Goal: Task Accomplishment & Management: Use online tool/utility

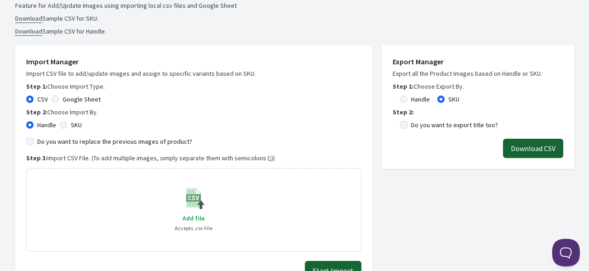
click at [79, 123] on label "SKU" at bounding box center [76, 124] width 11 height 9
click at [67, 123] on input "SKU" at bounding box center [63, 124] width 7 height 7
radio input "true"
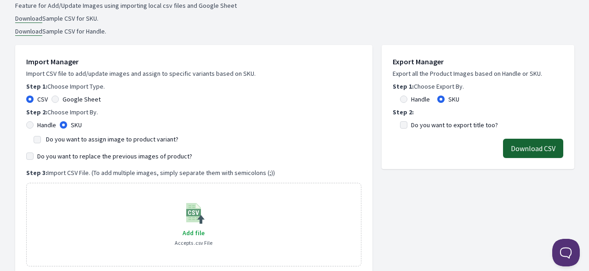
click at [70, 138] on label "Do you want to assign image to product variant?" at bounding box center [112, 139] width 132 height 8
click at [41, 138] on input "Do you want to assign image to product variant?" at bounding box center [37, 139] width 7 height 7
checkbox input "true"
click at [73, 156] on label "Do you want to replace the previous images of product?" at bounding box center [114, 156] width 155 height 9
click at [34, 156] on input "Do you want to replace the previous images of product?" at bounding box center [29, 156] width 7 height 7
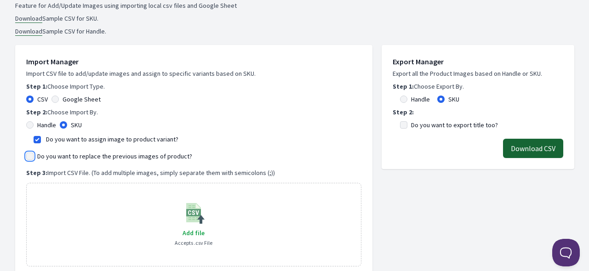
checkbox input "true"
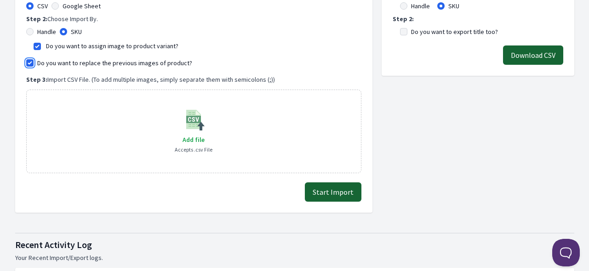
scroll to position [322, 0]
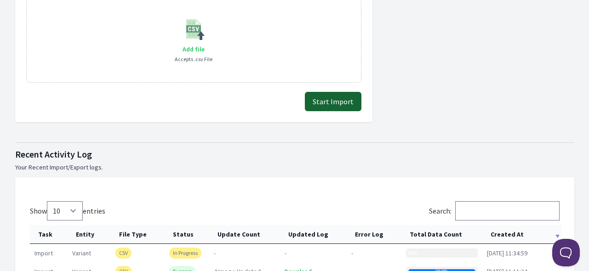
click at [197, 46] on span "Add file" at bounding box center [193, 49] width 22 height 8
click at [204, 44] on input "Add file" at bounding box center [204, 43] width 0 height 0
type input "C:\fakepath\export_variant_929.csv"
click at [337, 103] on button "Start Import" at bounding box center [333, 101] width 57 height 19
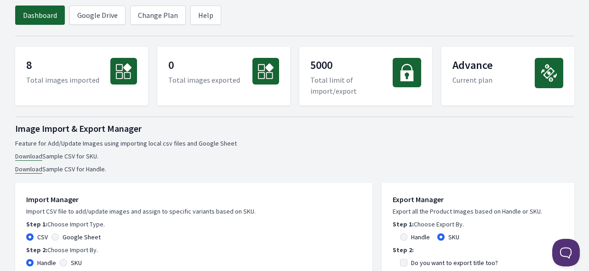
scroll to position [184, 0]
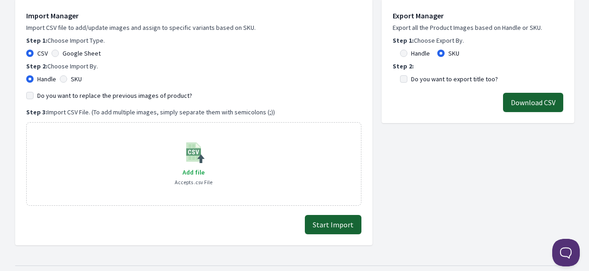
click at [80, 76] on label "SKU" at bounding box center [76, 78] width 11 height 9
click at [67, 76] on input "SKU" at bounding box center [63, 78] width 7 height 7
radio input "true"
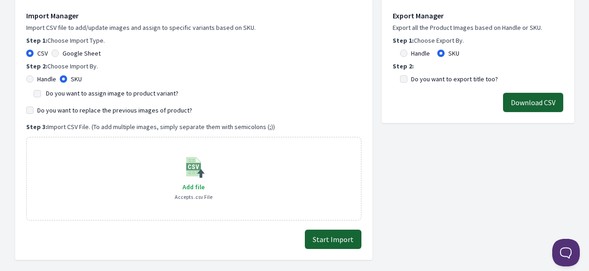
click at [78, 90] on label "Do you want to assign image to product variant?" at bounding box center [112, 93] width 132 height 8
click at [41, 90] on input "Do you want to assign image to product variant?" at bounding box center [37, 93] width 7 height 7
checkbox input "true"
click at [78, 109] on label "Do you want to replace the previous images of product?" at bounding box center [114, 110] width 155 height 9
click at [34, 109] on input "Do you want to replace the previous images of product?" at bounding box center [29, 110] width 7 height 7
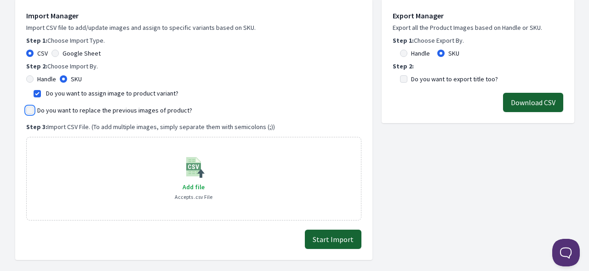
checkbox input "true"
click at [194, 185] on span "Add file" at bounding box center [193, 187] width 22 height 8
click at [204, 182] on input "Add file" at bounding box center [204, 181] width 0 height 0
type input "C:\fakepath\export_variant_929.csv"
click at [340, 242] on button "Start Import" at bounding box center [333, 239] width 57 height 19
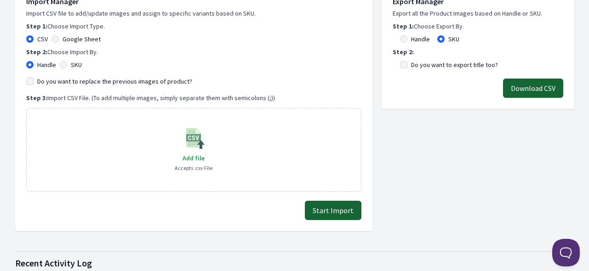
scroll to position [184, 0]
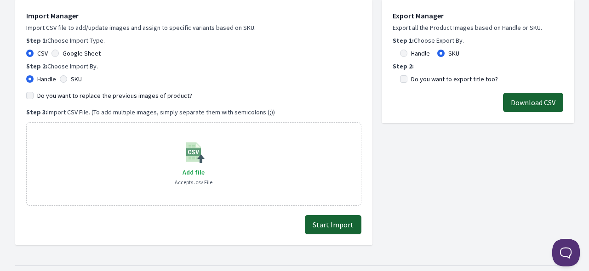
click at [68, 80] on div "SKU" at bounding box center [71, 78] width 22 height 9
drag, startPoint x: 64, startPoint y: 77, endPoint x: 64, endPoint y: 84, distance: 6.4
click at [64, 77] on input "SKU" at bounding box center [63, 78] width 7 height 7
radio input "true"
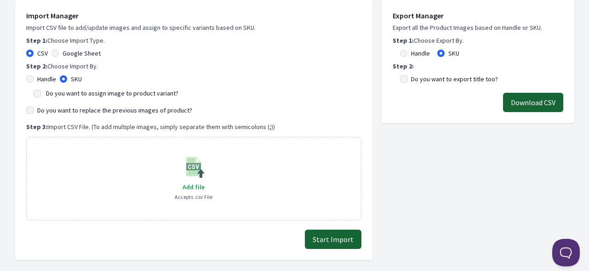
drag, startPoint x: 62, startPoint y: 91, endPoint x: 64, endPoint y: 103, distance: 12.1
click at [62, 91] on label "Do you want to assign image to product variant?" at bounding box center [112, 93] width 132 height 8
click at [41, 91] on input "Do you want to assign image to product variant?" at bounding box center [37, 93] width 7 height 7
checkbox input "true"
click at [62, 108] on label "Do you want to replace the previous images of product?" at bounding box center [114, 110] width 155 height 9
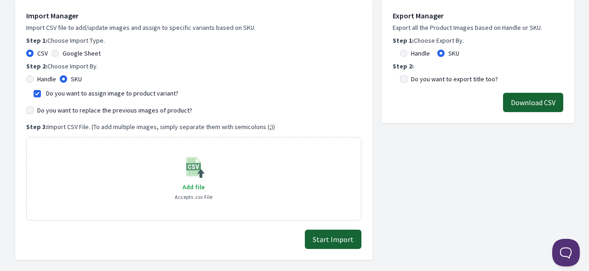
click at [34, 108] on input "Do you want to replace the previous images of product?" at bounding box center [29, 110] width 7 height 7
checkbox input "true"
click at [193, 187] on span "Add file" at bounding box center [193, 187] width 22 height 8
click at [204, 182] on input "Add file" at bounding box center [204, 181] width 0 height 0
type input "C:\fakepath\export_variant_929.csv"
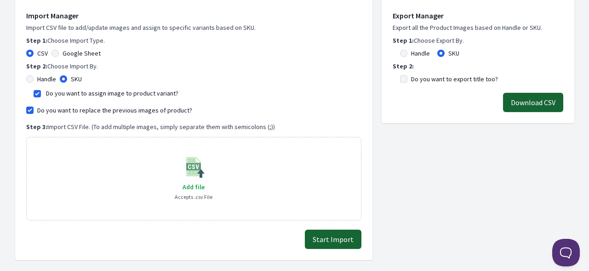
drag, startPoint x: 324, startPoint y: 240, endPoint x: 321, endPoint y: 249, distance: 8.7
click at [324, 239] on button "Start Import" at bounding box center [333, 239] width 57 height 19
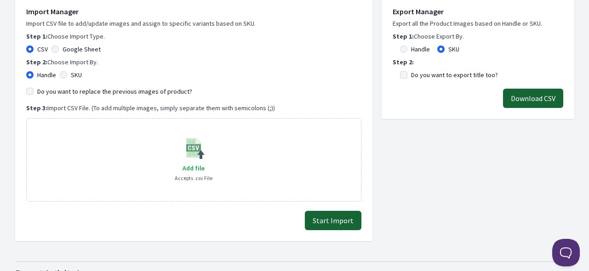
scroll to position [138, 0]
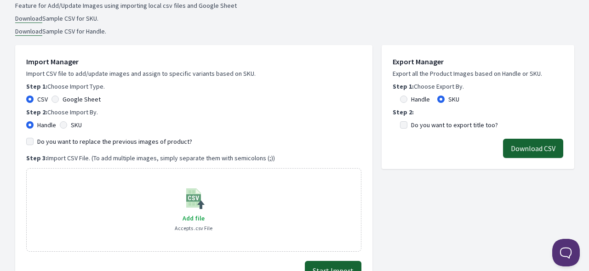
click at [75, 121] on label "SKU" at bounding box center [76, 124] width 11 height 9
click at [67, 121] on input "SKU" at bounding box center [63, 124] width 7 height 7
radio input "true"
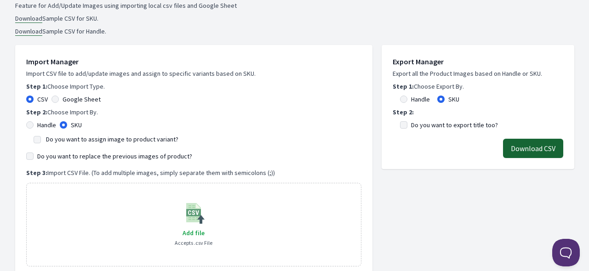
click at [79, 139] on label "Do you want to assign image to product variant?" at bounding box center [112, 139] width 132 height 8
click at [41, 139] on input "Do you want to assign image to product variant?" at bounding box center [37, 139] width 7 height 7
checkbox input "true"
click at [80, 153] on label "Do you want to replace the previous images of product?" at bounding box center [114, 156] width 155 height 9
click at [34, 153] on input "Do you want to replace the previous images of product?" at bounding box center [29, 156] width 7 height 7
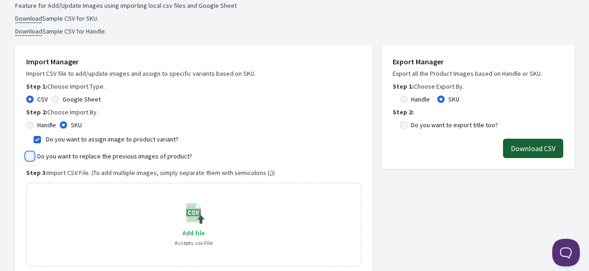
checkbox input "true"
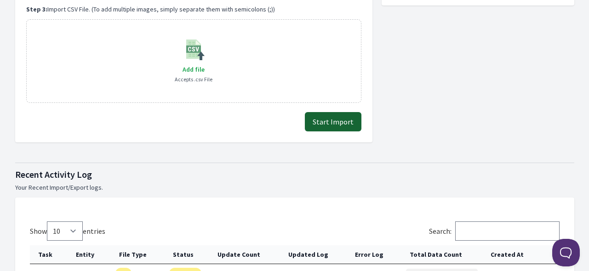
scroll to position [322, 0]
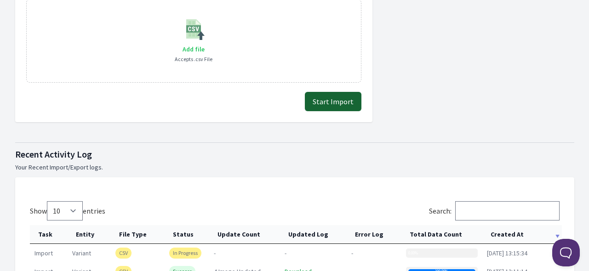
click at [193, 49] on span "Add file" at bounding box center [193, 49] width 22 height 8
click at [204, 44] on input "Add file" at bounding box center [204, 43] width 0 height 0
type input "C:\fakepath\export_variant_929.csv"
click at [326, 101] on button "Start Import" at bounding box center [333, 101] width 57 height 19
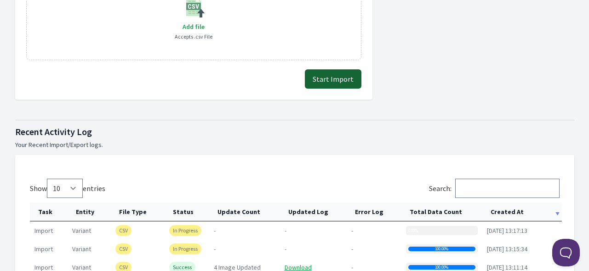
scroll to position [460, 0]
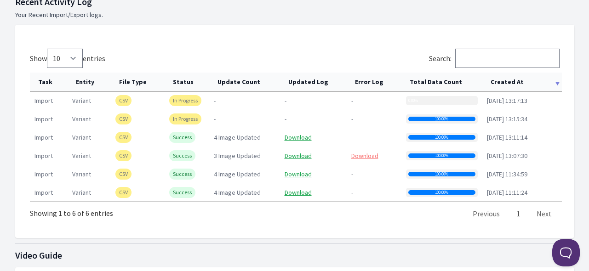
click at [504, 77] on th "Created At" at bounding box center [522, 82] width 80 height 19
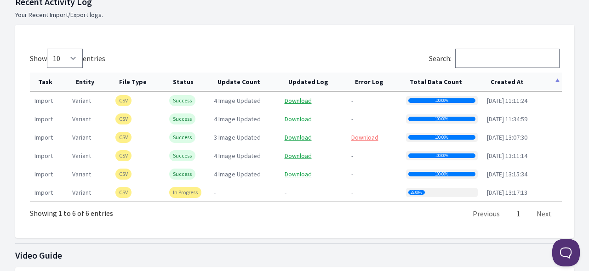
click at [504, 77] on th "Created At" at bounding box center [522, 82] width 80 height 19
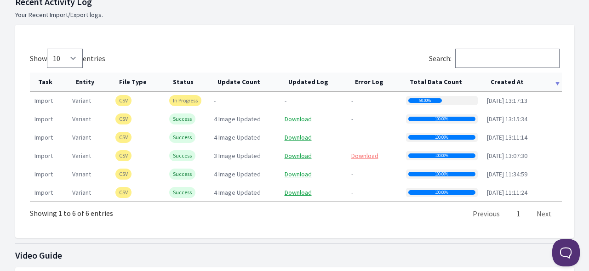
click at [504, 77] on th "Created At" at bounding box center [522, 82] width 80 height 19
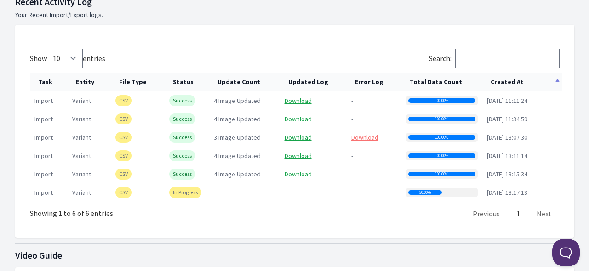
click at [504, 77] on th "Created At" at bounding box center [522, 82] width 80 height 19
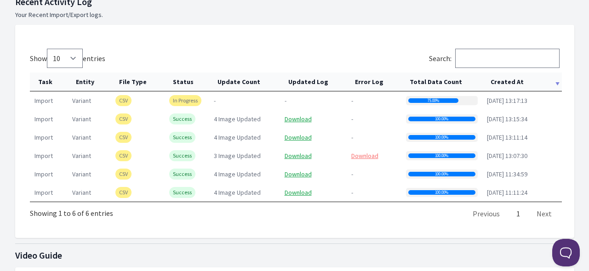
click at [498, 79] on th "Created At" at bounding box center [522, 82] width 80 height 19
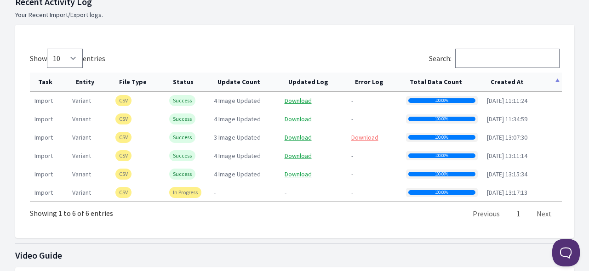
click at [498, 79] on th "Created At" at bounding box center [522, 82] width 80 height 19
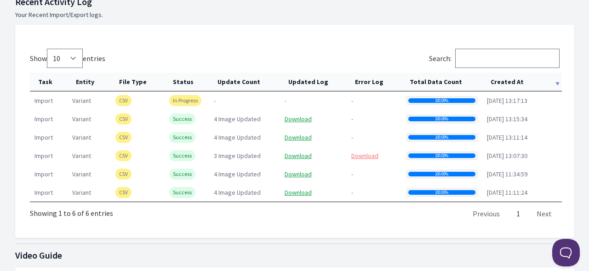
click at [498, 79] on th "Created At" at bounding box center [522, 82] width 80 height 19
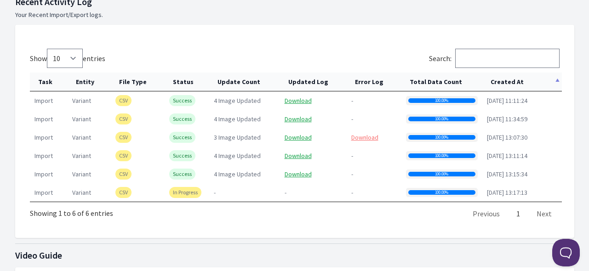
click at [498, 79] on th "Created At" at bounding box center [522, 82] width 80 height 19
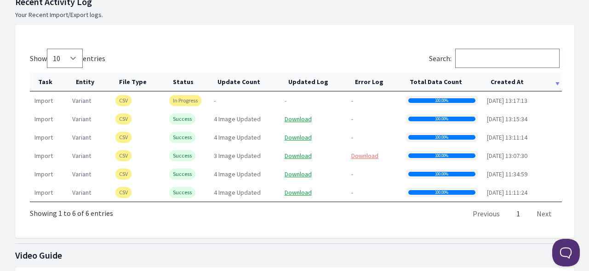
click at [498, 79] on th "Created At" at bounding box center [522, 82] width 80 height 19
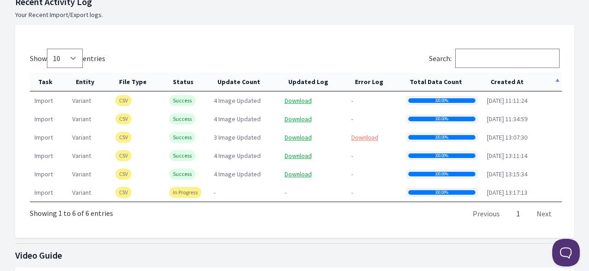
click at [498, 79] on th "Created At" at bounding box center [522, 82] width 80 height 19
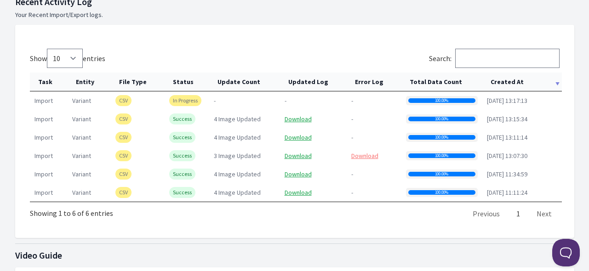
click at [493, 77] on th "Created At" at bounding box center [522, 82] width 80 height 19
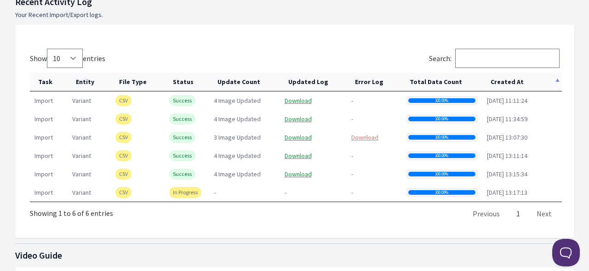
click at [493, 77] on th "Created At" at bounding box center [522, 82] width 80 height 19
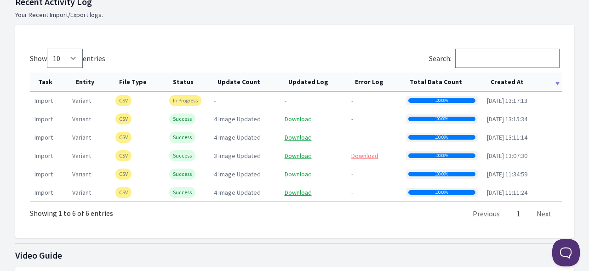
click at [493, 77] on th "Created At" at bounding box center [522, 82] width 80 height 19
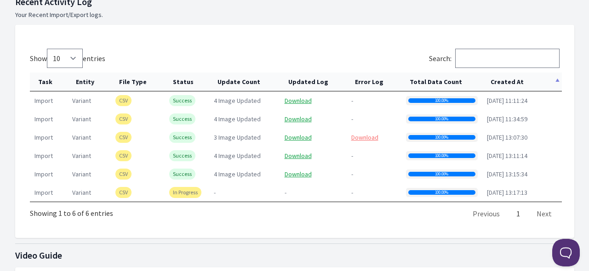
click at [493, 77] on th "Created At" at bounding box center [522, 82] width 80 height 19
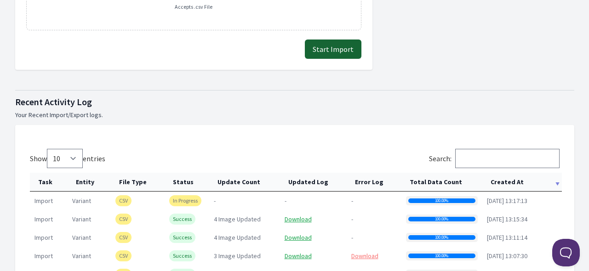
scroll to position [414, 0]
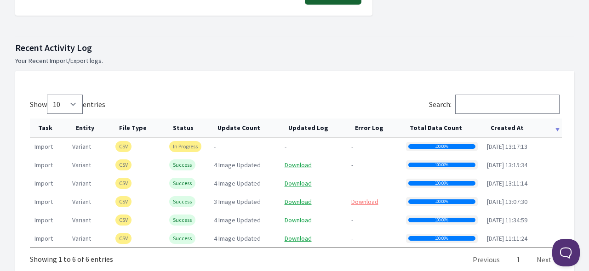
click at [507, 129] on th "Created At" at bounding box center [522, 128] width 80 height 19
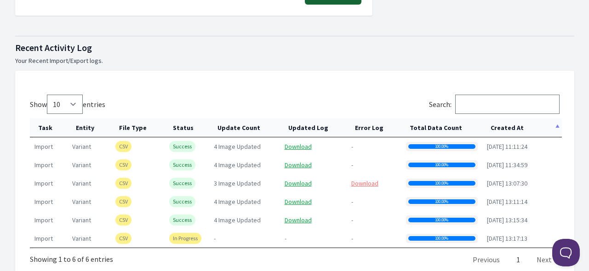
click at [507, 129] on th "Created At" at bounding box center [522, 128] width 80 height 19
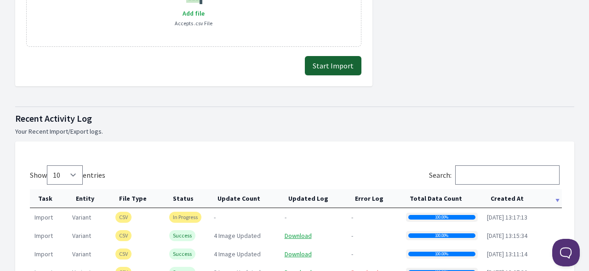
scroll to position [184, 0]
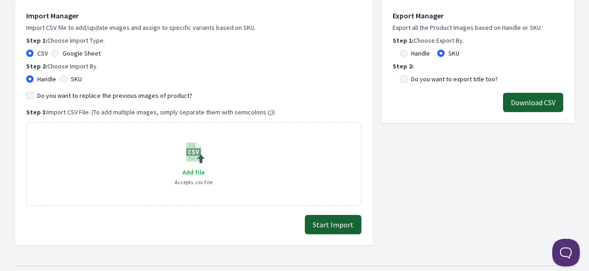
click at [73, 80] on label "SKU" at bounding box center [76, 78] width 11 height 9
click at [67, 80] on input "SKU" at bounding box center [63, 78] width 7 height 7
radio input "true"
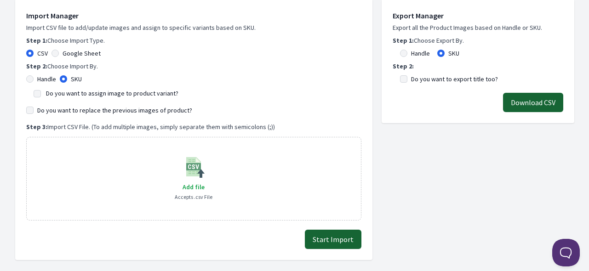
click at [74, 91] on label "Do you want to assign image to product variant?" at bounding box center [112, 93] width 132 height 8
click at [41, 91] on input "Do you want to assign image to product variant?" at bounding box center [37, 93] width 7 height 7
checkbox input "true"
click at [82, 106] on label "Do you want to replace the previous images of product?" at bounding box center [114, 110] width 155 height 9
click at [34, 107] on input "Do you want to replace the previous images of product?" at bounding box center [29, 110] width 7 height 7
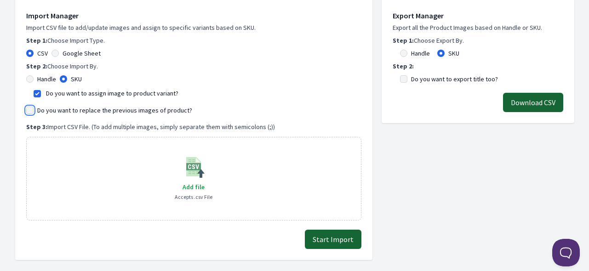
checkbox input "true"
click at [199, 183] on span "Add file" at bounding box center [193, 187] width 22 height 8
click at [204, 182] on input "Add file" at bounding box center [204, 181] width 0 height 0
type input "C:\fakepath\export_variant_929.csv"
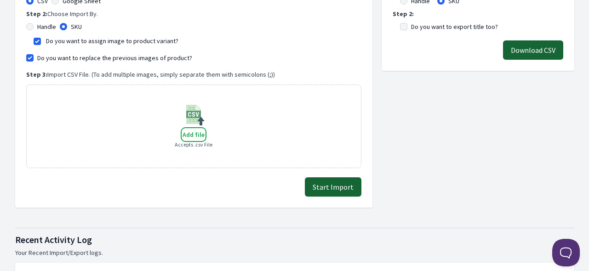
scroll to position [276, 0]
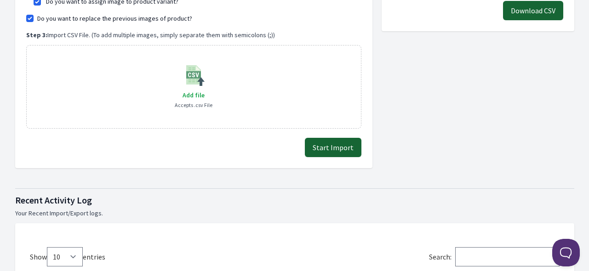
click at [333, 148] on button "Start Import" at bounding box center [333, 147] width 57 height 19
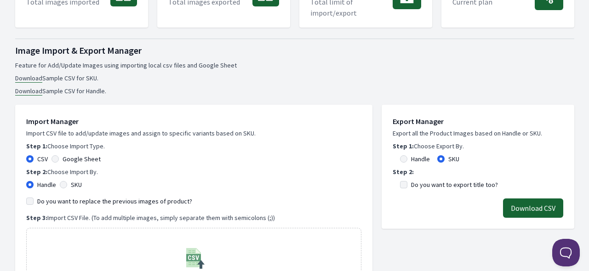
scroll to position [184, 0]
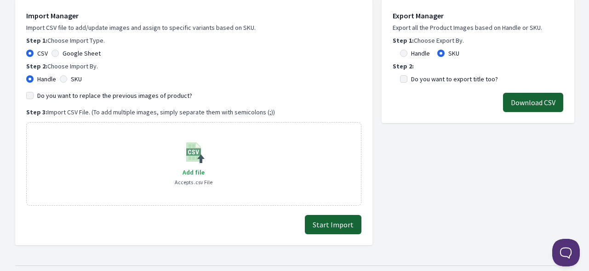
click at [77, 80] on label "SKU" at bounding box center [76, 78] width 11 height 9
click at [67, 80] on input "SKU" at bounding box center [63, 78] width 7 height 7
radio input "true"
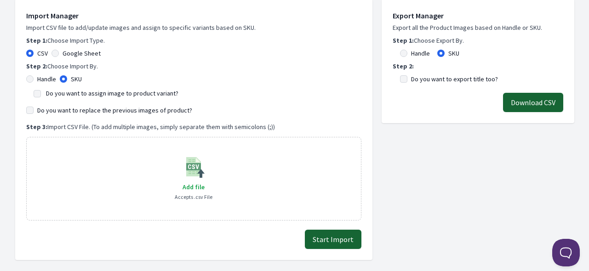
click at [75, 95] on label "Do you want to assign image to product variant?" at bounding box center [112, 93] width 132 height 8
click at [41, 95] on input "Do you want to assign image to product variant?" at bounding box center [37, 93] width 7 height 7
checkbox input "true"
click at [74, 110] on label "Do you want to replace the previous images of product?" at bounding box center [114, 110] width 155 height 9
click at [34, 110] on input "Do you want to replace the previous images of product?" at bounding box center [29, 110] width 7 height 7
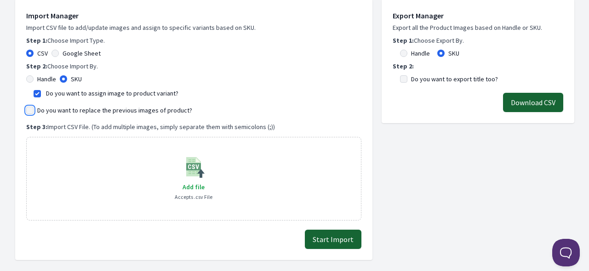
checkbox input "true"
click at [196, 189] on span "Add file" at bounding box center [193, 187] width 22 height 8
click at [204, 182] on input "Add file" at bounding box center [204, 181] width 0 height 0
type input "C:\fakepath\export_variant_929.csv"
click at [346, 238] on button "Start Import" at bounding box center [333, 239] width 57 height 19
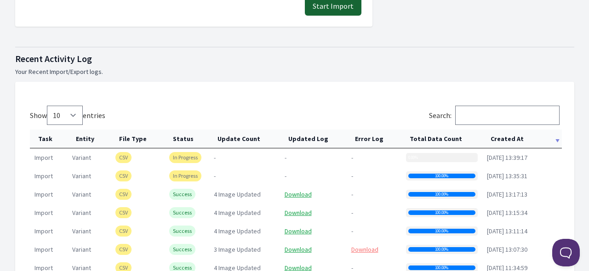
scroll to position [460, 0]
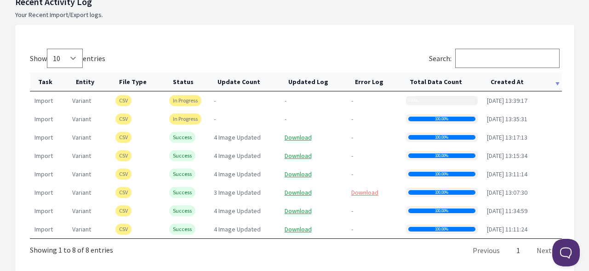
click at [494, 75] on th "Created At" at bounding box center [522, 82] width 80 height 19
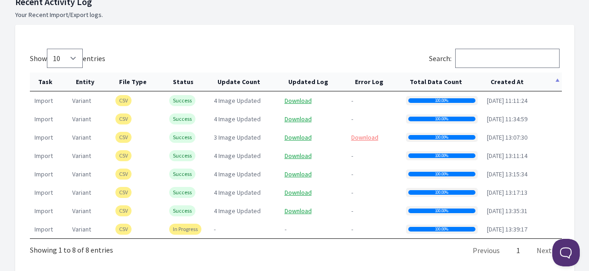
click at [494, 75] on th "Created At" at bounding box center [522, 82] width 80 height 19
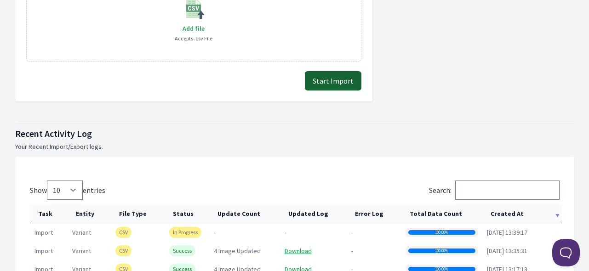
scroll to position [230, 0]
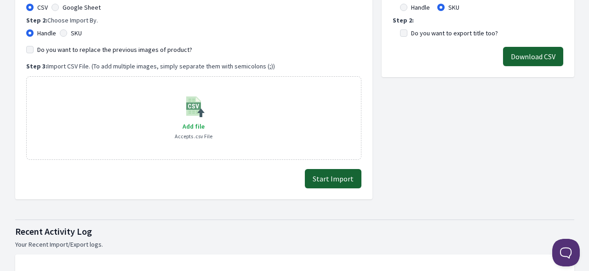
click at [70, 31] on div "SKU" at bounding box center [71, 32] width 22 height 9
click at [62, 29] on input "SKU" at bounding box center [63, 32] width 7 height 7
radio input "true"
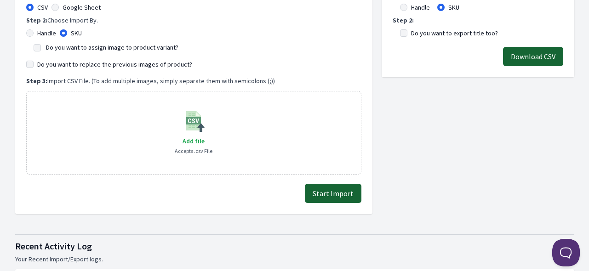
click at [96, 49] on label "Do you want to assign image to product variant?" at bounding box center [112, 47] width 132 height 8
click at [41, 49] on input "Do you want to assign image to product variant?" at bounding box center [37, 47] width 7 height 7
checkbox input "true"
click at [109, 64] on label "Do you want to replace the previous images of product?" at bounding box center [114, 64] width 155 height 9
click at [34, 64] on input "Do you want to replace the previous images of product?" at bounding box center [29, 64] width 7 height 7
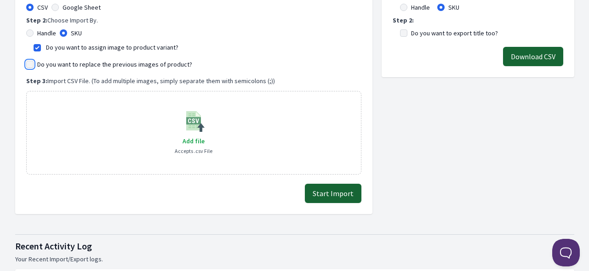
checkbox input "true"
click at [195, 141] on span "Add file" at bounding box center [193, 141] width 22 height 8
click at [204, 136] on input "Add file" at bounding box center [204, 135] width 0 height 0
type input "C:\fakepath\export_variant_929.csv"
click at [325, 189] on button "Start Import" at bounding box center [333, 193] width 57 height 19
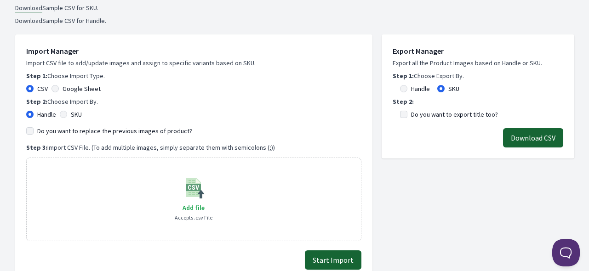
scroll to position [230, 0]
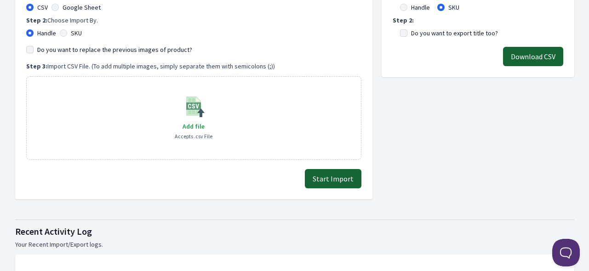
click at [77, 34] on label "SKU" at bounding box center [76, 32] width 11 height 9
click at [67, 34] on input "SKU" at bounding box center [63, 32] width 7 height 7
radio input "true"
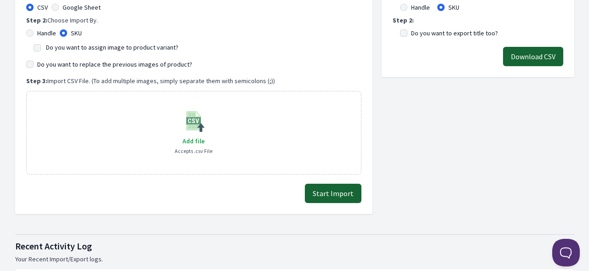
click at [79, 47] on label "Do you want to assign image to product variant?" at bounding box center [112, 47] width 132 height 8
click at [41, 47] on input "Do you want to assign image to product variant?" at bounding box center [37, 47] width 7 height 7
checkbox input "true"
click at [185, 137] on span "Add file" at bounding box center [193, 141] width 22 height 8
click at [204, 136] on input "Add file" at bounding box center [204, 135] width 0 height 0
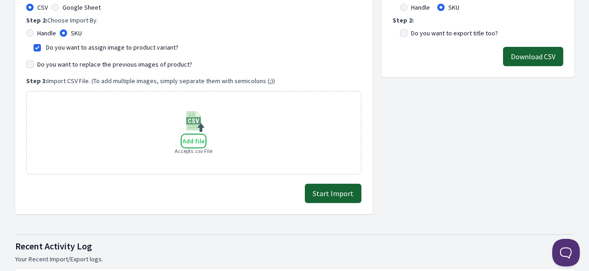
type input "C:\fakepath\export_variant_929.csv"
click at [337, 194] on button "Start Import" at bounding box center [333, 193] width 57 height 19
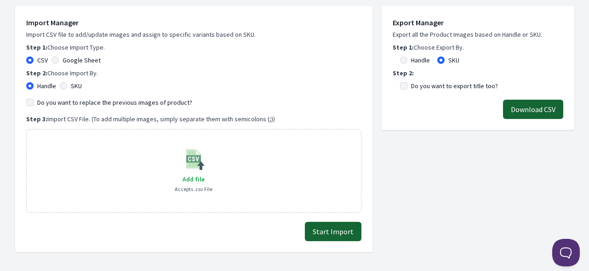
scroll to position [184, 0]
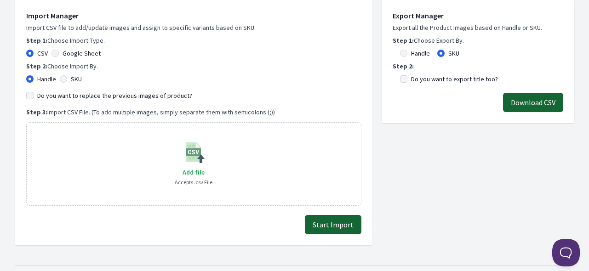
click at [73, 76] on label "SKU" at bounding box center [76, 78] width 11 height 9
click at [67, 76] on input "SKU" at bounding box center [63, 78] width 7 height 7
radio input "true"
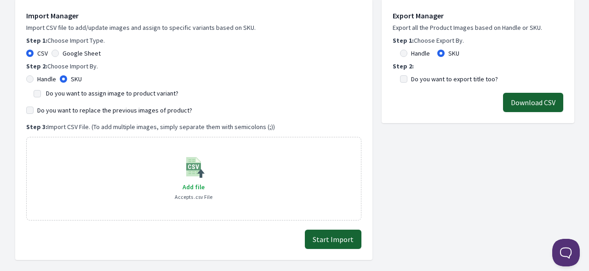
click at [75, 91] on label "Do you want to assign image to product variant?" at bounding box center [112, 93] width 132 height 8
click at [41, 91] on input "Do you want to assign image to product variant?" at bounding box center [37, 93] width 7 height 7
checkbox input "true"
click at [199, 187] on span "Add file" at bounding box center [193, 187] width 22 height 8
click at [204, 182] on input "Add file" at bounding box center [204, 181] width 0 height 0
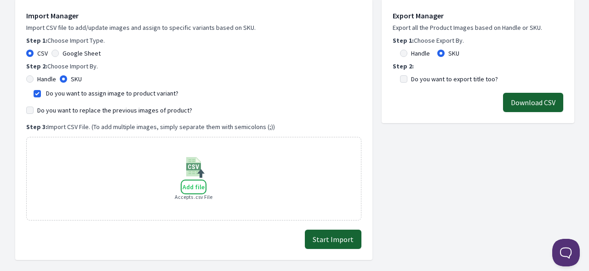
type input "C:\fakepath\export_variant_929.csv"
click at [329, 246] on button "Start Import" at bounding box center [333, 239] width 57 height 19
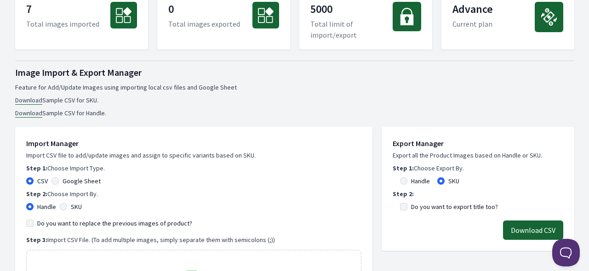
scroll to position [92, 0]
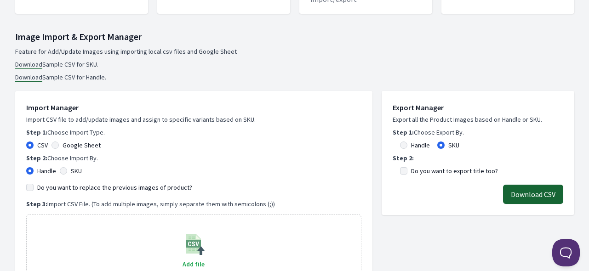
drag, startPoint x: 78, startPoint y: 167, endPoint x: 78, endPoint y: 182, distance: 14.3
click at [78, 167] on label "SKU" at bounding box center [76, 170] width 11 height 9
click at [67, 167] on input "SKU" at bounding box center [63, 170] width 7 height 7
radio input "true"
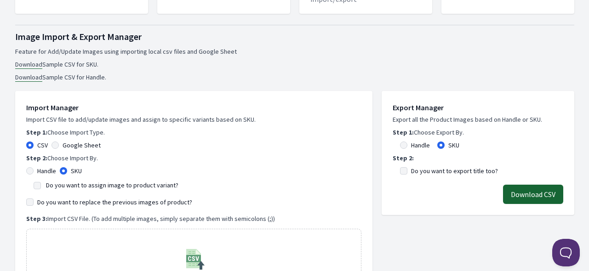
click at [86, 185] on label "Do you want to assign image to product variant?" at bounding box center [112, 185] width 132 height 8
click at [41, 185] on input "Do you want to assign image to product variant?" at bounding box center [37, 185] width 7 height 7
checkbox input "true"
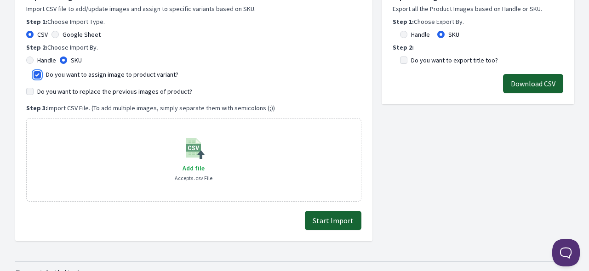
scroll to position [322, 0]
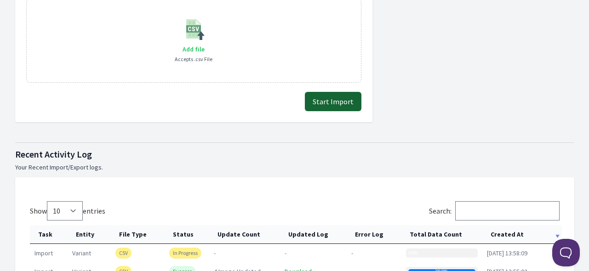
click at [193, 46] on span "Add file" at bounding box center [193, 49] width 22 height 8
click at [204, 44] on input "Add file" at bounding box center [204, 43] width 0 height 0
type input "C:\fakepath\export_variant_929.csv"
click at [347, 98] on button "Start Import" at bounding box center [333, 101] width 57 height 19
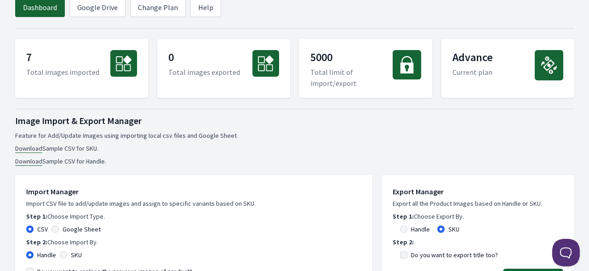
scroll to position [138, 0]
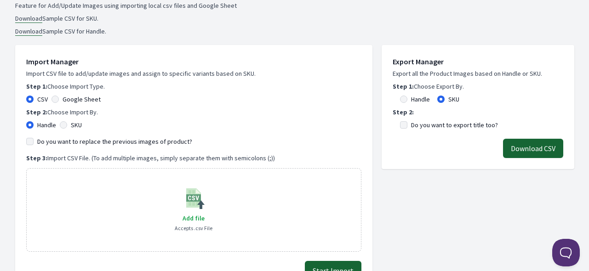
click at [77, 123] on label "SKU" at bounding box center [76, 124] width 11 height 9
click at [67, 123] on input "SKU" at bounding box center [63, 124] width 7 height 7
radio input "true"
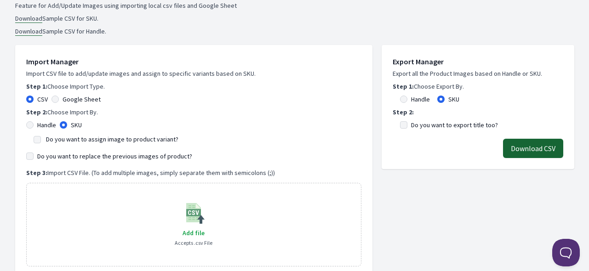
click at [89, 139] on label "Do you want to assign image to product variant?" at bounding box center [112, 139] width 132 height 8
click at [41, 139] on input "Do you want to assign image to product variant?" at bounding box center [37, 139] width 7 height 7
checkbox input "true"
click at [93, 155] on label "Do you want to replace the previous images of product?" at bounding box center [114, 156] width 155 height 9
click at [34, 155] on input "Do you want to replace the previous images of product?" at bounding box center [29, 156] width 7 height 7
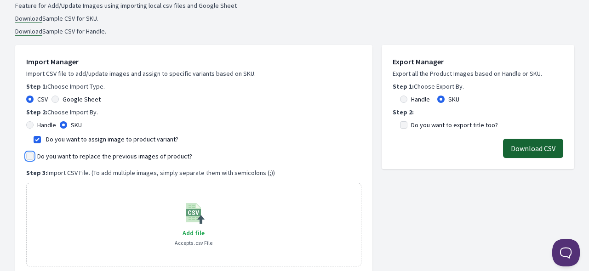
checkbox input "true"
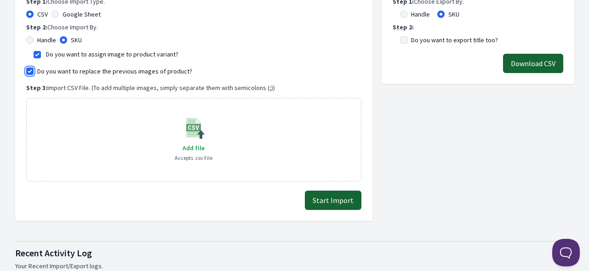
scroll to position [276, 0]
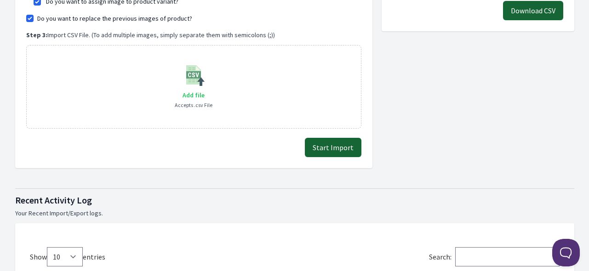
click at [193, 92] on span "Add file" at bounding box center [193, 95] width 22 height 8
click at [204, 90] on input "Add file" at bounding box center [204, 89] width 0 height 0
type input "C:\fakepath\export_variant_929.csv"
click at [340, 148] on button "Start Import" at bounding box center [333, 147] width 57 height 19
